Goal: Transaction & Acquisition: Purchase product/service

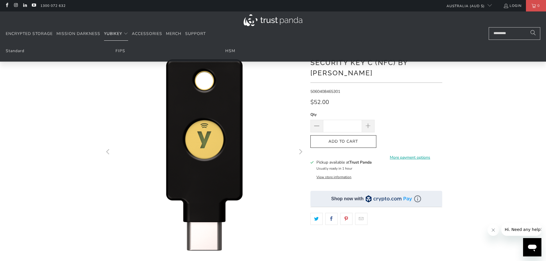
click at [114, 33] on span "YubiKey" at bounding box center [113, 33] width 18 height 5
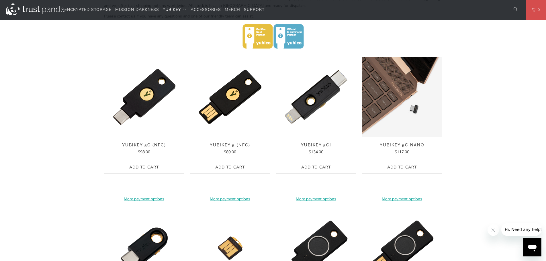
scroll to position [286, 0]
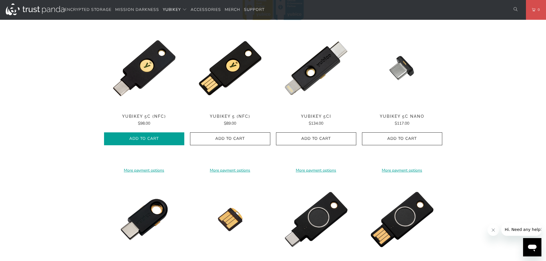
click at [143, 138] on icon "button" at bounding box center [143, 138] width 9 height 9
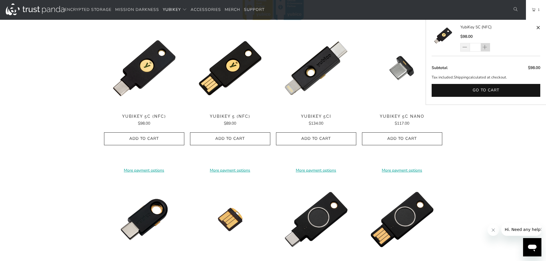
click at [487, 48] on span at bounding box center [485, 48] width 6 height 6
type input "*"
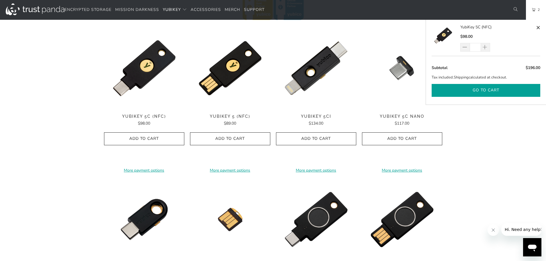
click at [479, 87] on button "Go to cart" at bounding box center [485, 90] width 109 height 13
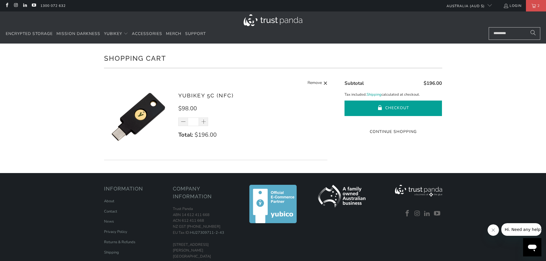
click at [392, 109] on button "Checkout" at bounding box center [392, 108] width 97 height 15
